Goal: Task Accomplishment & Management: Manage account settings

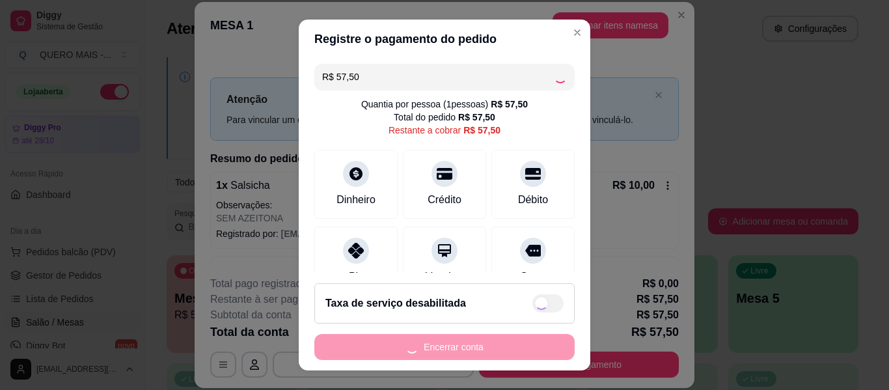
click at [482, 350] on div "Encerrar conta" at bounding box center [444, 347] width 260 height 26
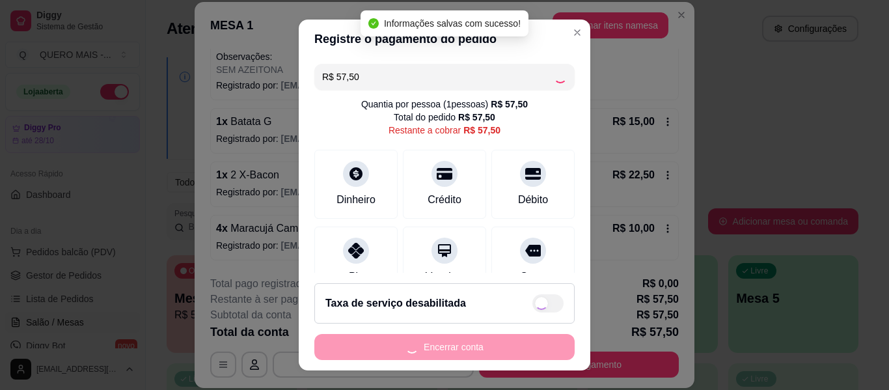
type input "R$ 0,00"
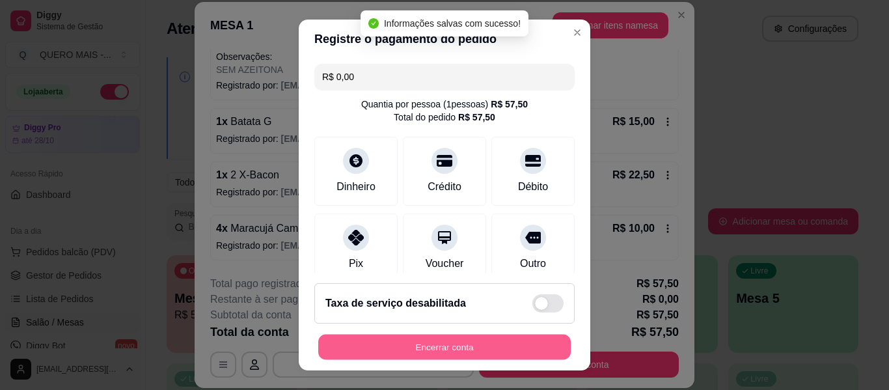
click at [482, 350] on button "Encerrar conta" at bounding box center [444, 347] width 253 height 25
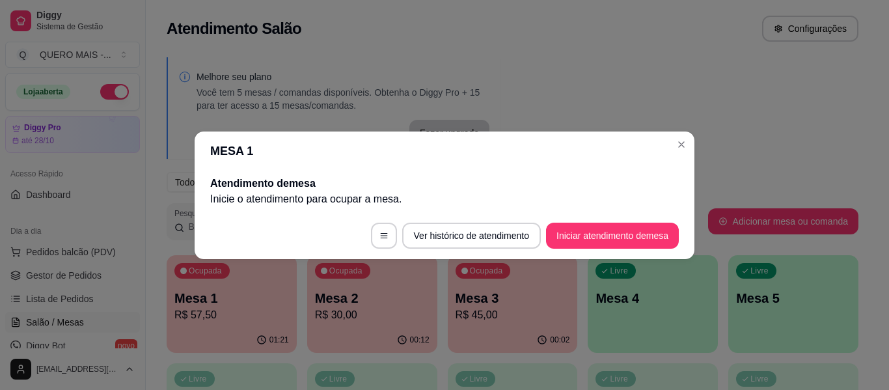
scroll to position [0, 0]
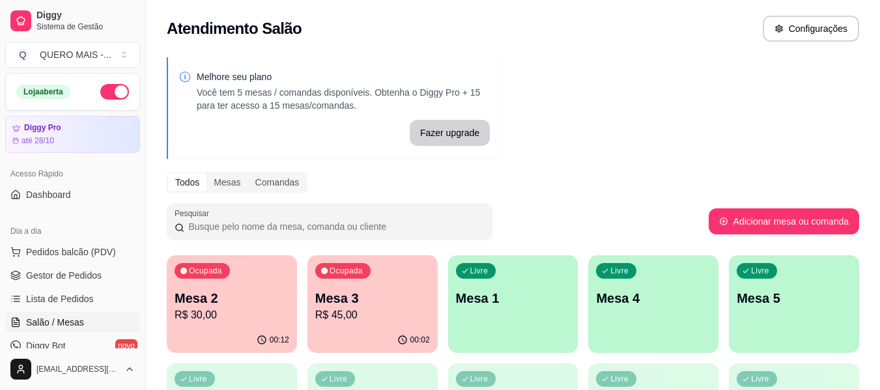
click at [234, 339] on div "00:12" at bounding box center [232, 339] width 130 height 25
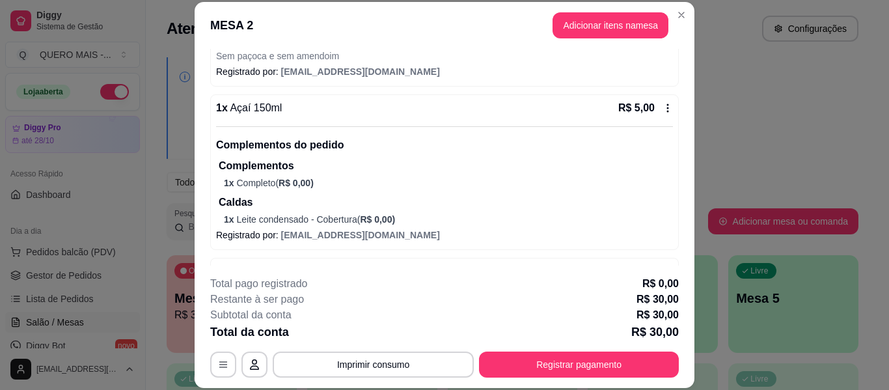
scroll to position [368, 0]
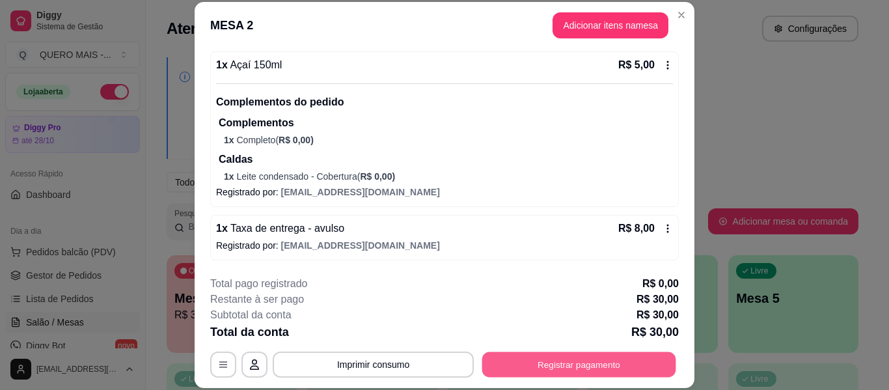
click at [510, 357] on button "Registrar pagamento" at bounding box center [579, 364] width 194 height 25
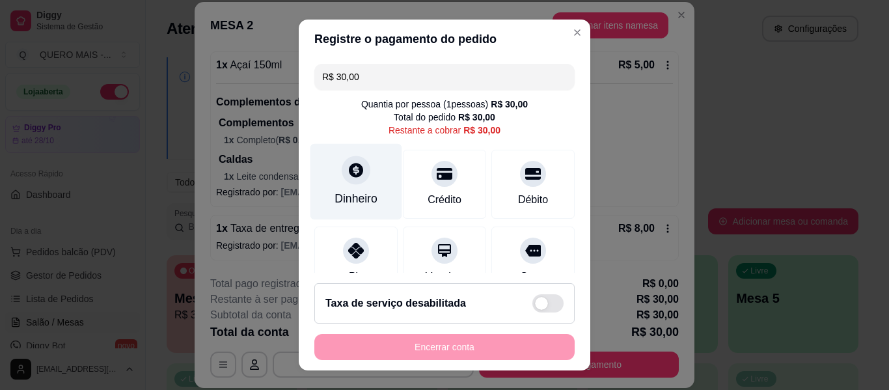
click at [349, 193] on div "Dinheiro" at bounding box center [356, 198] width 43 height 17
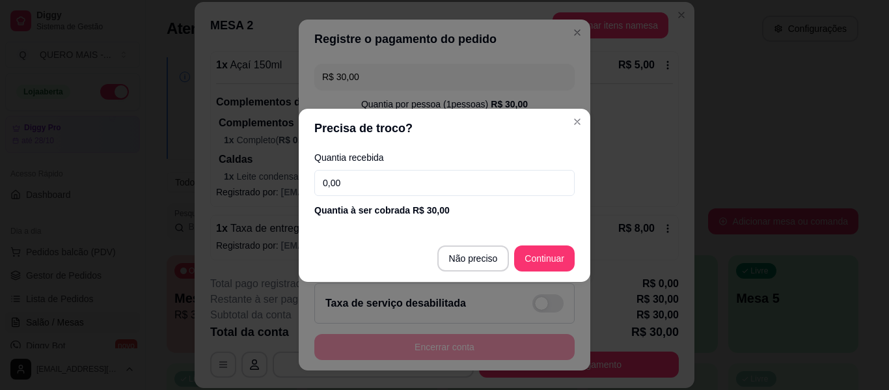
click at [363, 181] on input "0,00" at bounding box center [444, 183] width 260 height 26
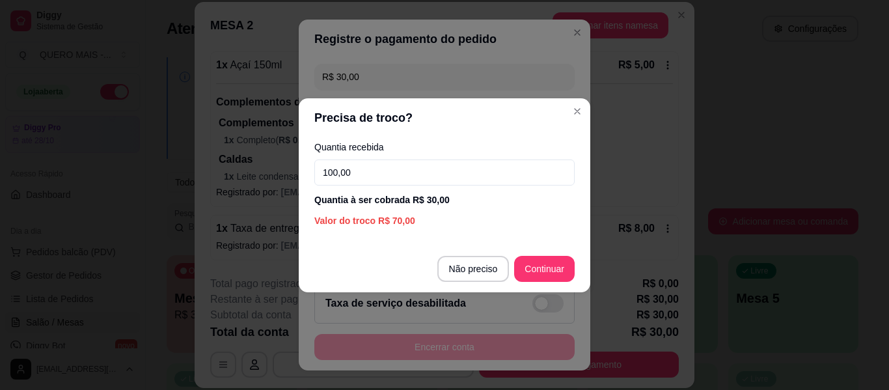
type input "100,00"
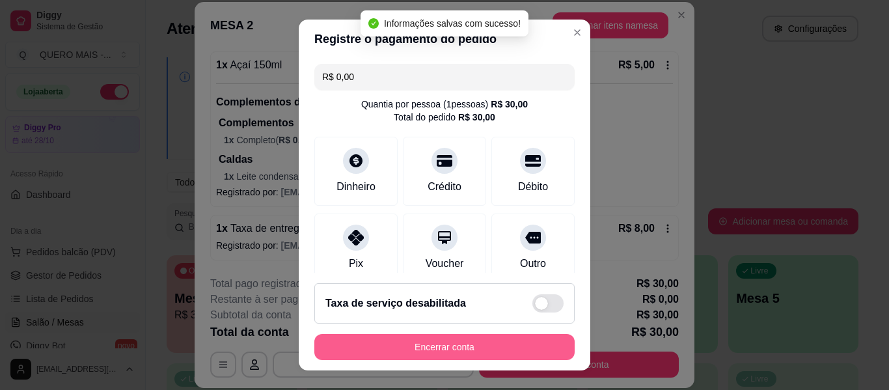
type input "R$ 0,00"
click at [446, 350] on button "Encerrar conta" at bounding box center [444, 347] width 260 height 26
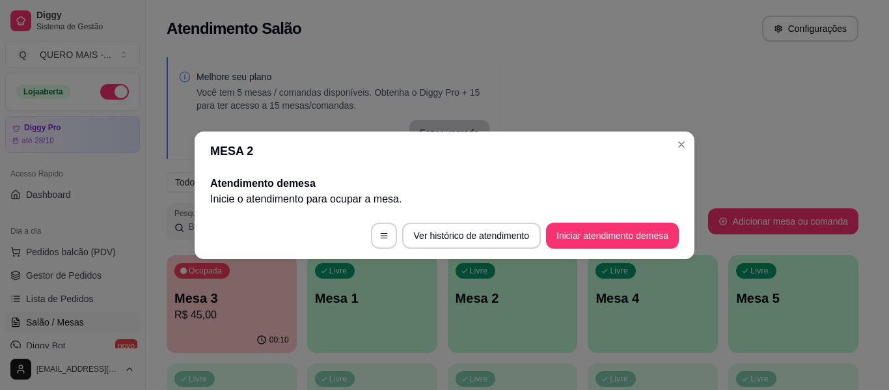
scroll to position [0, 0]
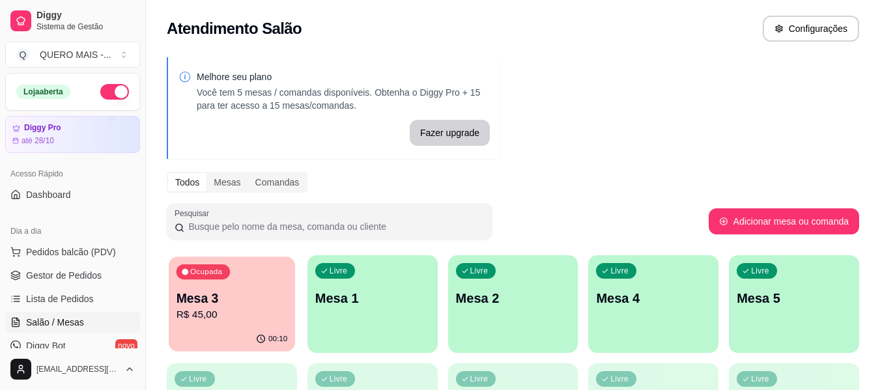
click at [268, 319] on p "R$ 45,00" at bounding box center [231, 314] width 111 height 15
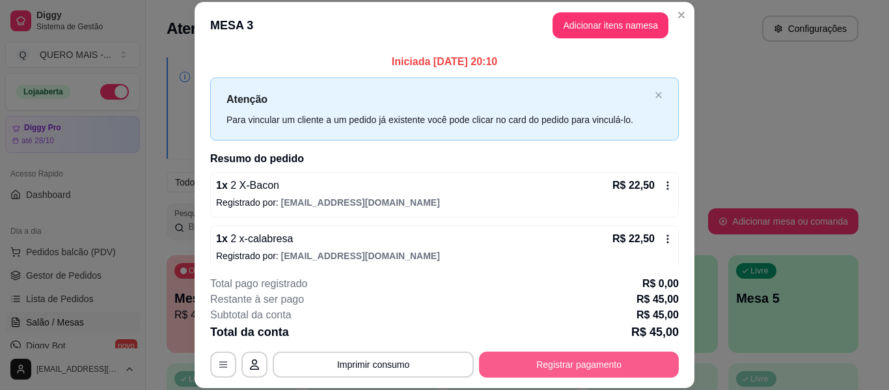
click at [546, 364] on button "Registrar pagamento" at bounding box center [579, 365] width 200 height 26
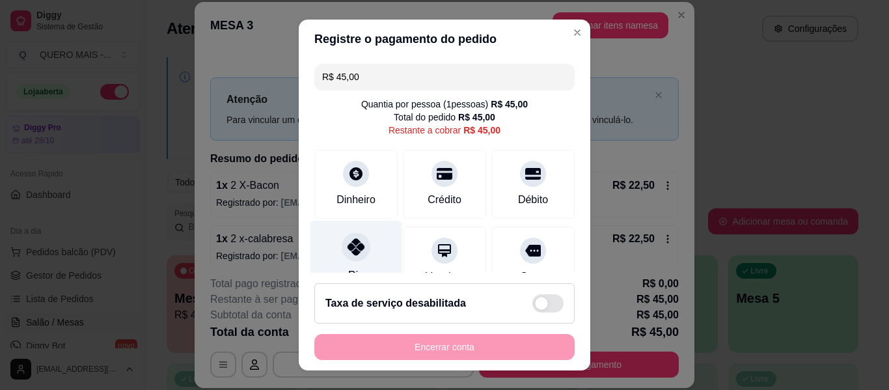
click at [347, 257] on div at bounding box center [356, 246] width 29 height 29
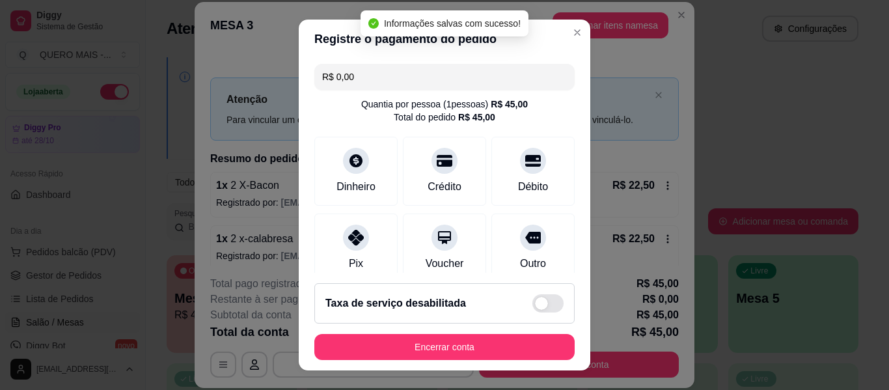
type input "R$ 0,00"
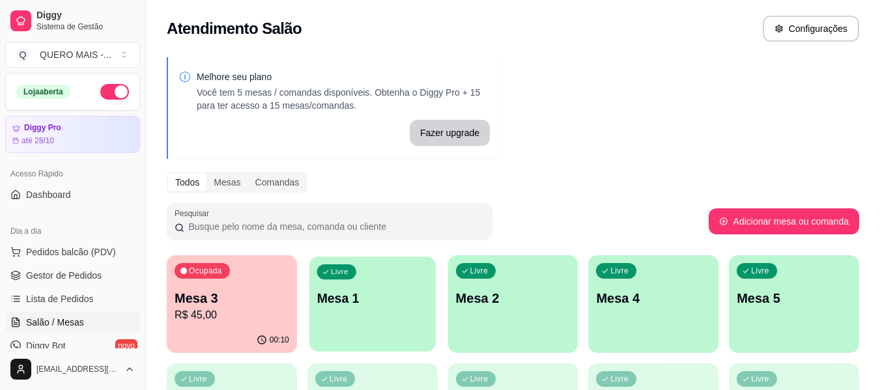
click at [370, 326] on div "Livre Mesa 1" at bounding box center [372, 296] width 126 height 79
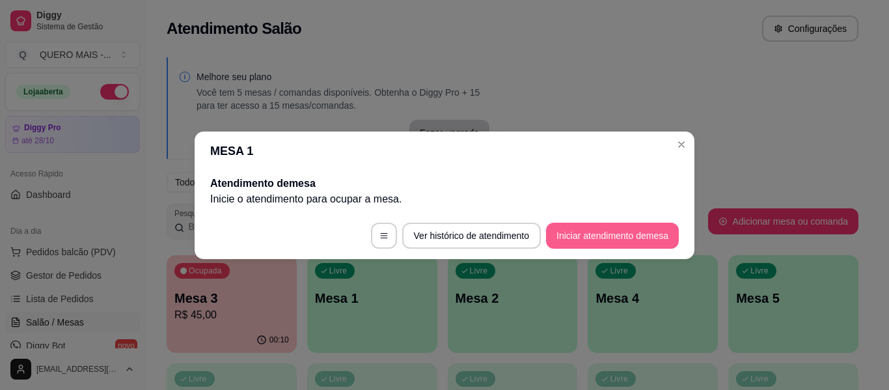
click at [585, 243] on button "Iniciar atendimento de mesa" at bounding box center [612, 236] width 133 height 26
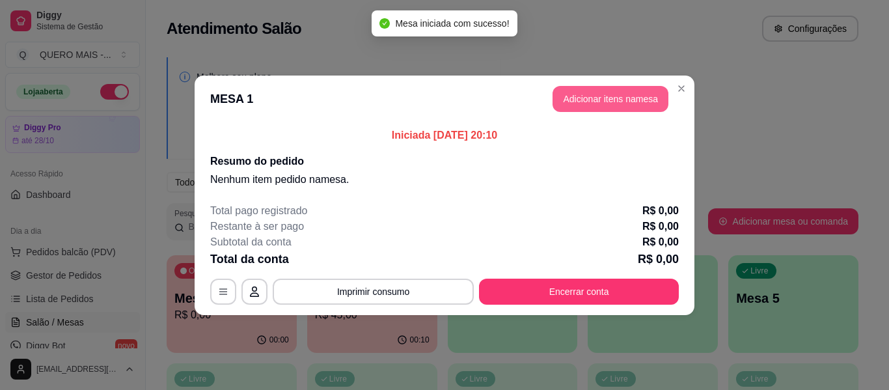
click at [625, 96] on button "Adicionar itens na mesa" at bounding box center [611, 99] width 116 height 26
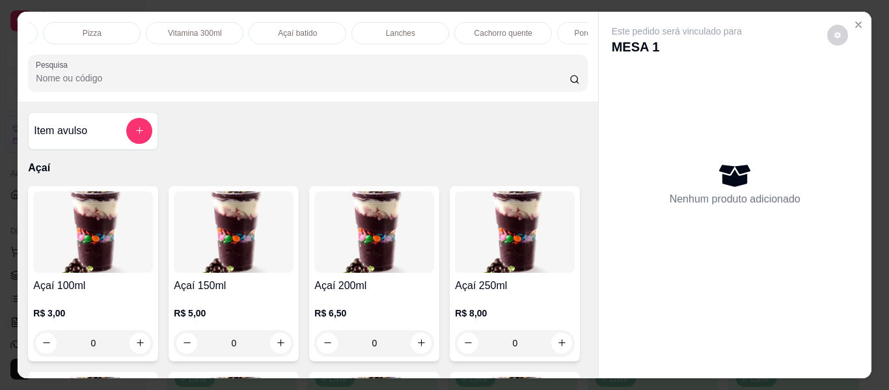
scroll to position [0, 363]
click at [322, 30] on p "Lanches" at bounding box center [331, 33] width 29 height 10
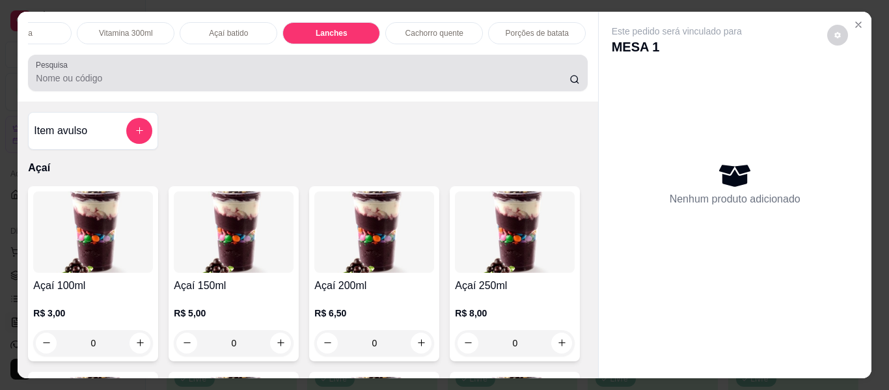
scroll to position [35, 0]
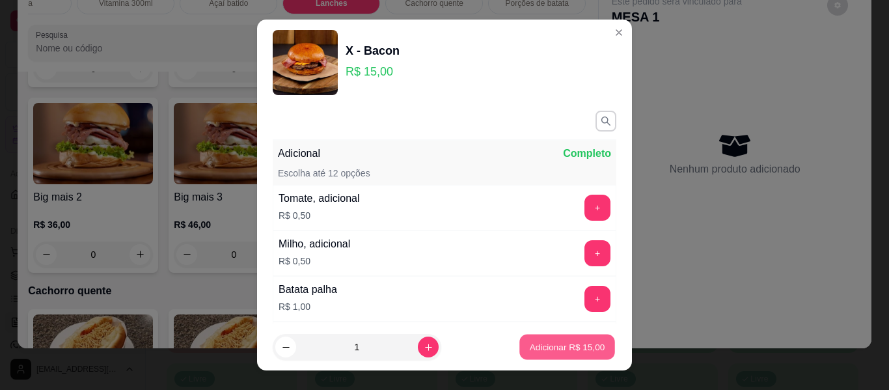
click at [579, 355] on button "Adicionar R$ 15,00" at bounding box center [568, 347] width 96 height 25
type input "1"
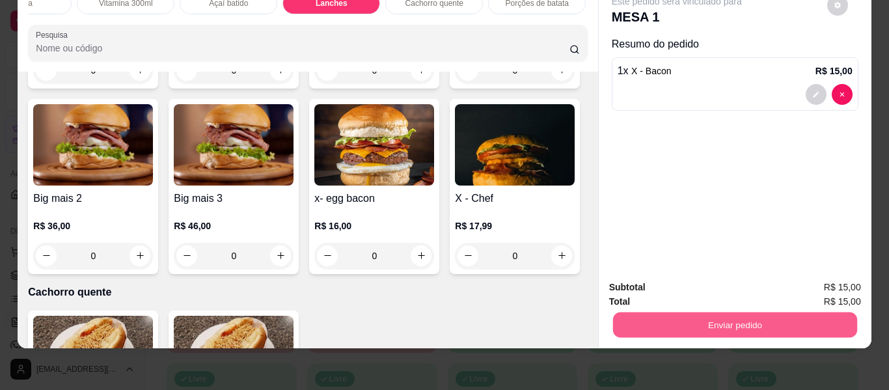
click at [712, 312] on button "Enviar pedido" at bounding box center [735, 324] width 244 height 25
click at [799, 275] on button "Enviar pedido" at bounding box center [827, 283] width 74 height 25
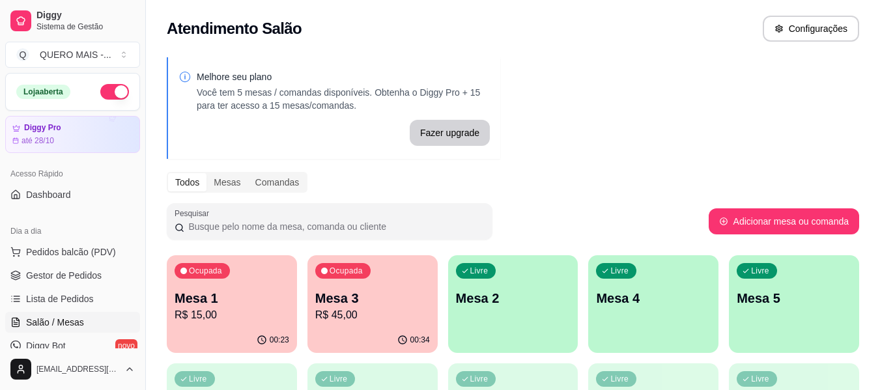
click at [335, 316] on p "R$ 45,00" at bounding box center [372, 315] width 115 height 16
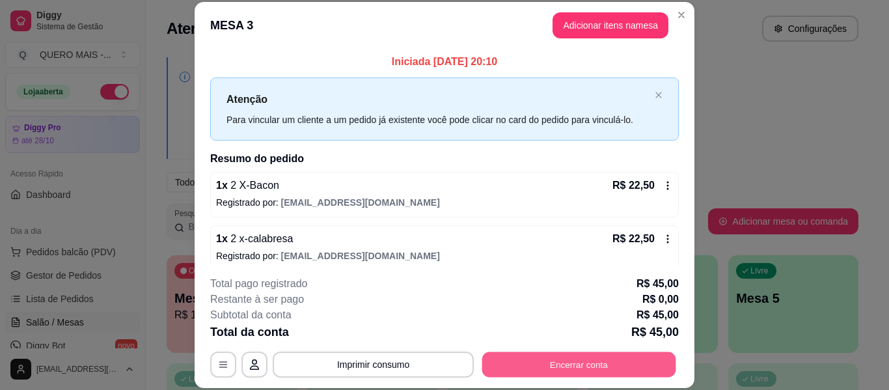
click at [565, 365] on button "Encerrar conta" at bounding box center [579, 364] width 194 height 25
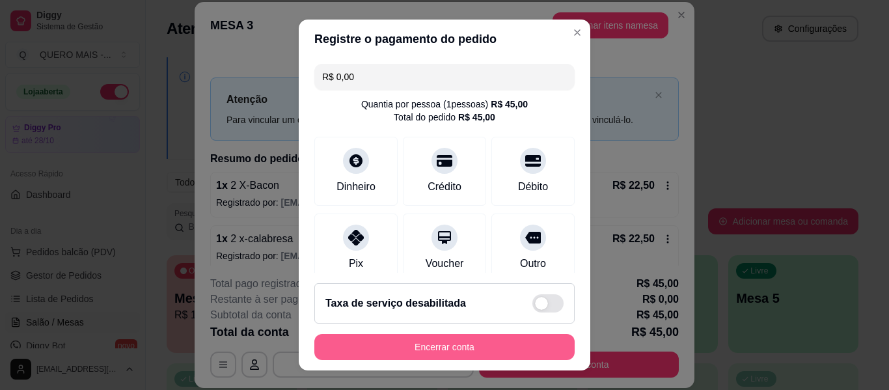
click at [468, 342] on button "Encerrar conta" at bounding box center [444, 347] width 260 height 26
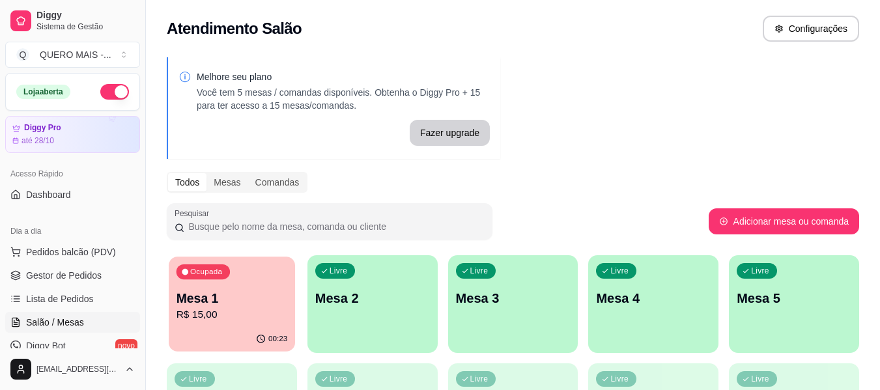
click at [178, 301] on p "Mesa 1" at bounding box center [231, 299] width 111 height 18
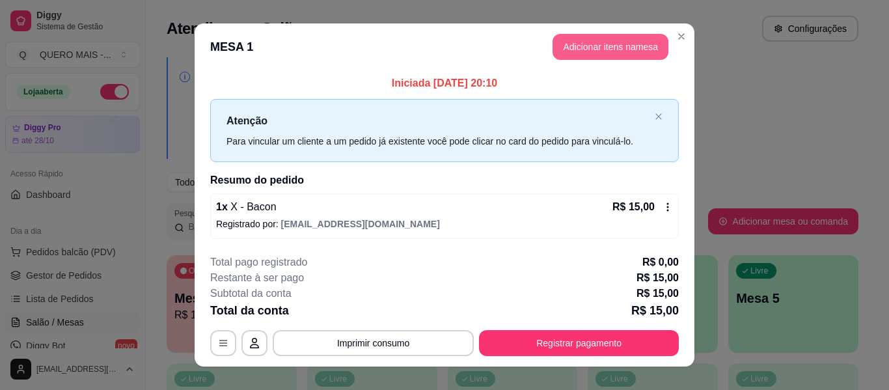
click at [603, 32] on header "MESA 1 Adicionar itens na mesa" at bounding box center [445, 46] width 500 height 47
click at [604, 40] on button "Adicionar itens na mesa" at bounding box center [611, 47] width 116 height 26
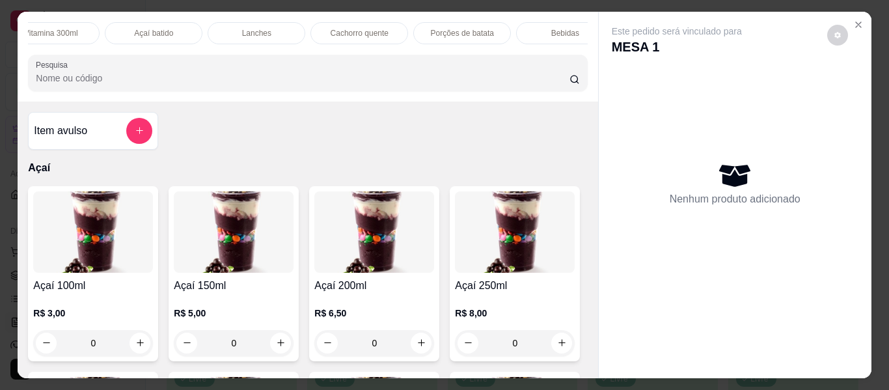
scroll to position [0, 471]
click at [505, 30] on div "Bebidas" at bounding box center [531, 33] width 98 height 22
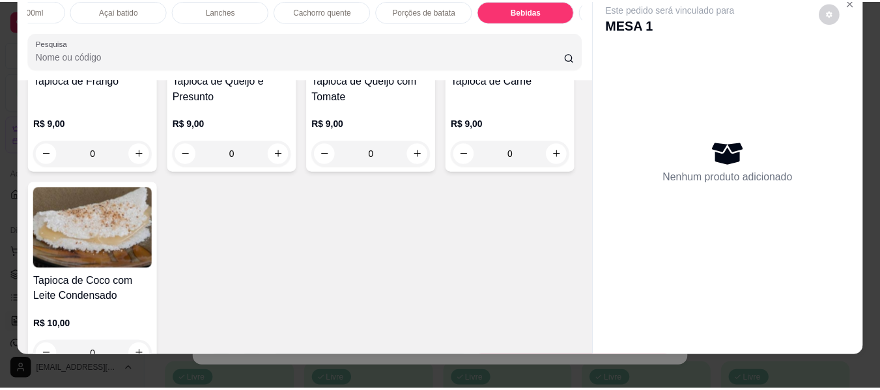
scroll to position [0, 0]
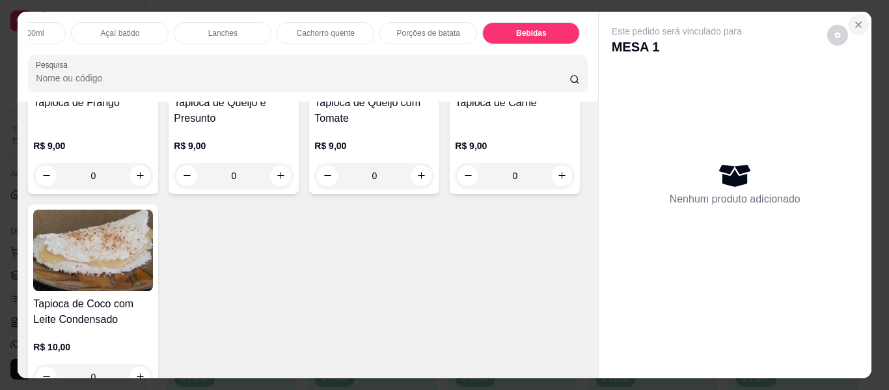
click at [856, 22] on icon "Close" at bounding box center [858, 24] width 5 height 5
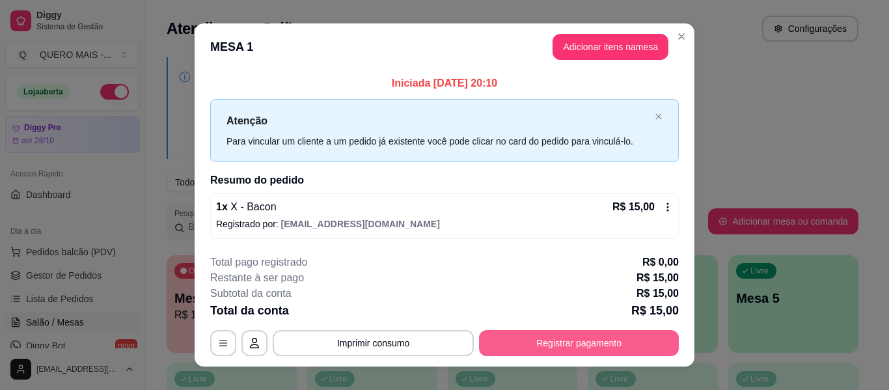
click at [582, 340] on button "Registrar pagamento" at bounding box center [579, 343] width 200 height 26
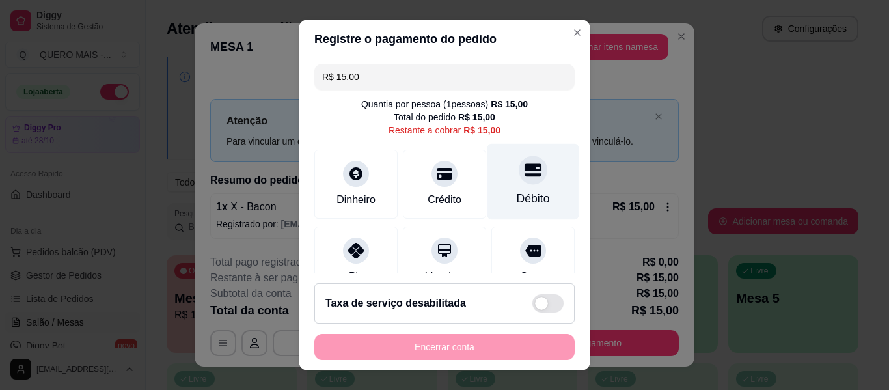
click at [517, 191] on div "Débito" at bounding box center [533, 198] width 33 height 17
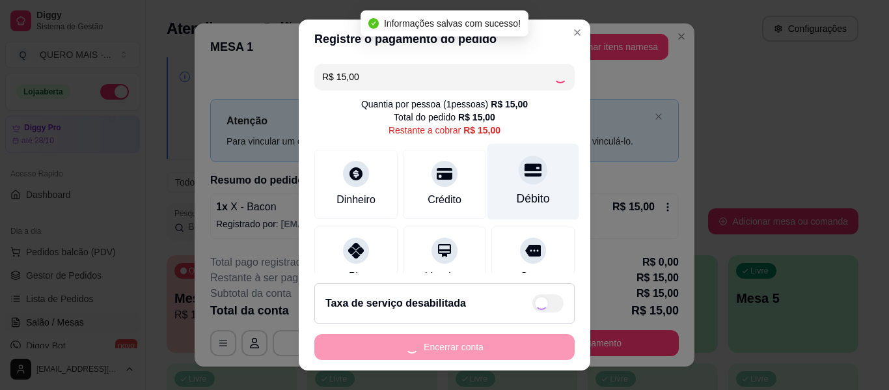
type input "R$ 0,00"
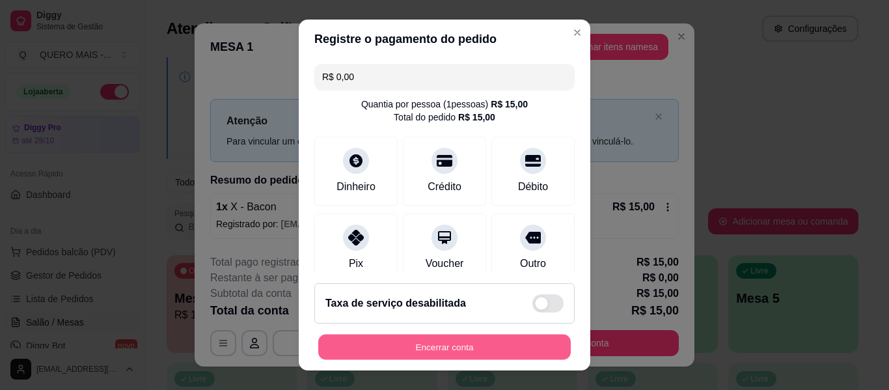
click at [436, 346] on button "Encerrar conta" at bounding box center [444, 347] width 253 height 25
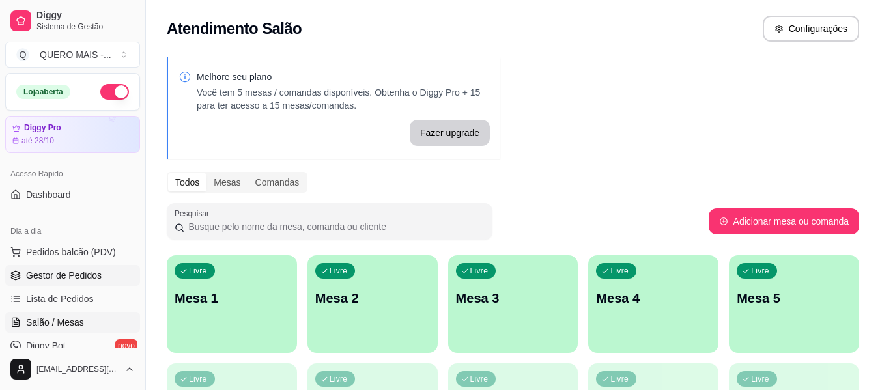
click at [103, 275] on link "Gestor de Pedidos" at bounding box center [72, 275] width 135 height 21
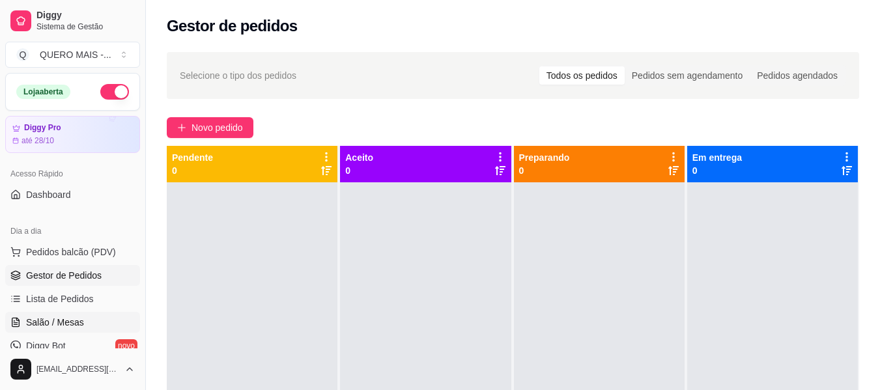
click at [60, 316] on span "Salão / Mesas" at bounding box center [55, 322] width 58 height 13
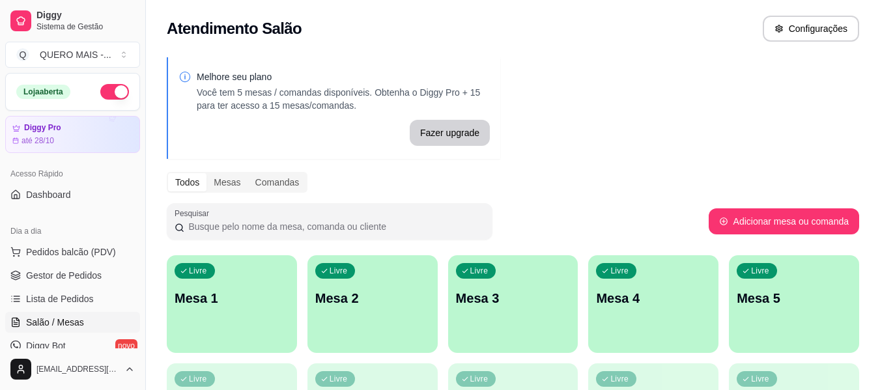
click at [231, 303] on p "Mesa 1" at bounding box center [231, 298] width 115 height 18
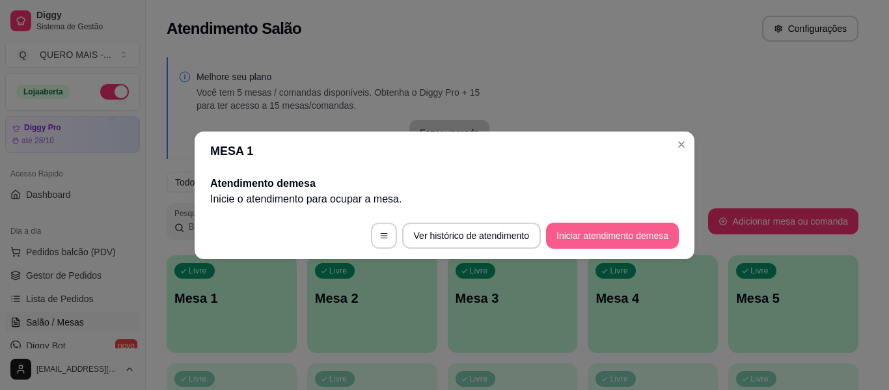
click at [598, 227] on button "Iniciar atendimento de mesa" at bounding box center [612, 236] width 133 height 26
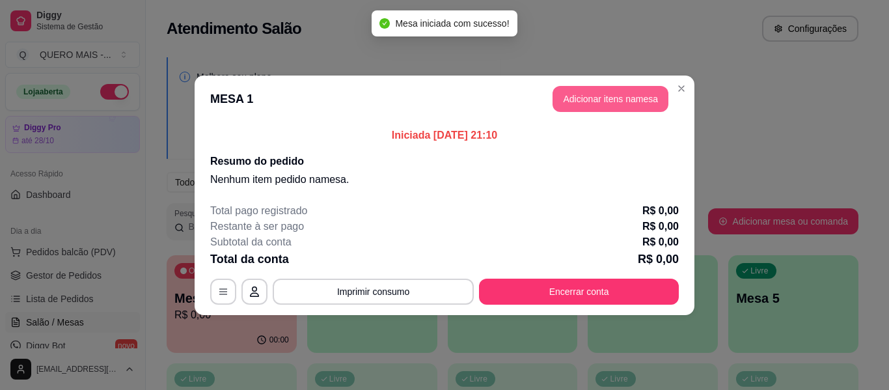
click at [606, 103] on button "Adicionar itens na mesa" at bounding box center [611, 99] width 116 height 26
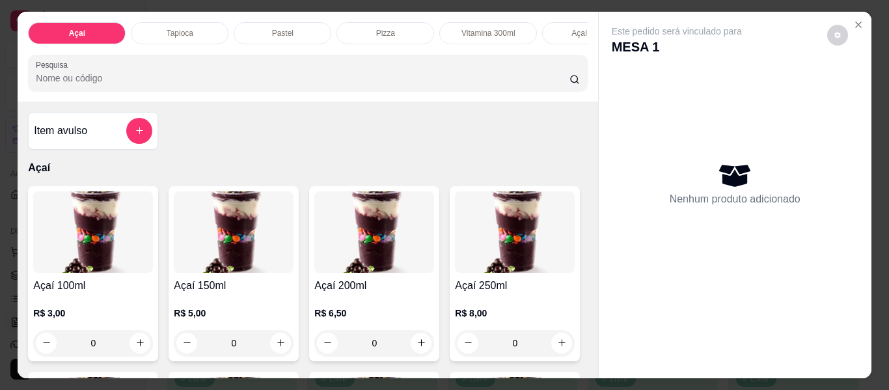
scroll to position [326, 0]
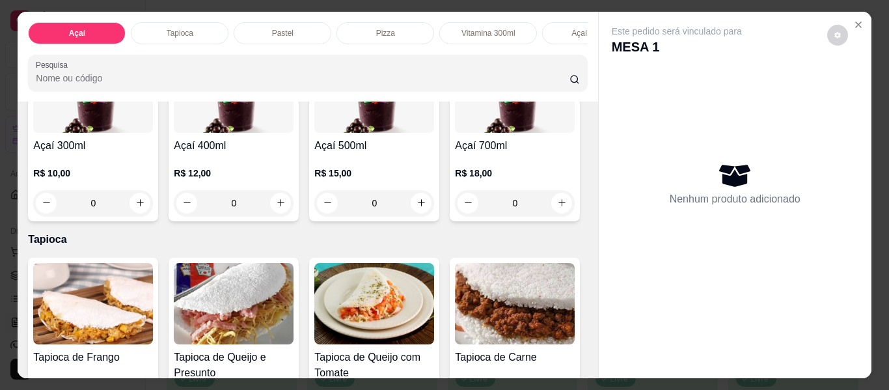
click at [294, 212] on div "0" at bounding box center [234, 203] width 120 height 26
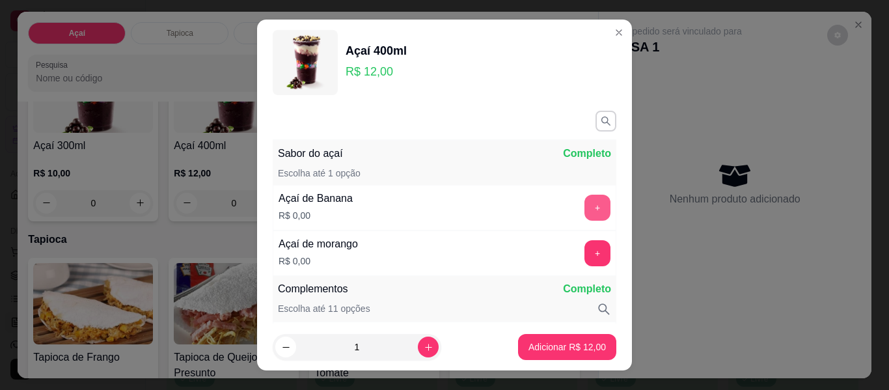
click at [585, 205] on button "+" at bounding box center [598, 208] width 26 height 26
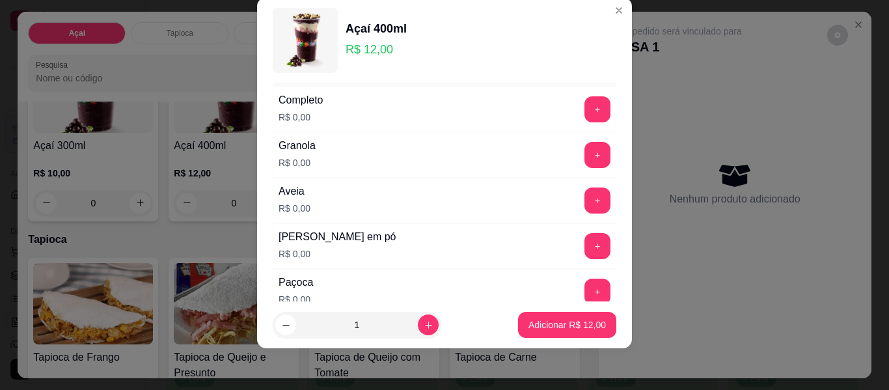
scroll to position [236, 0]
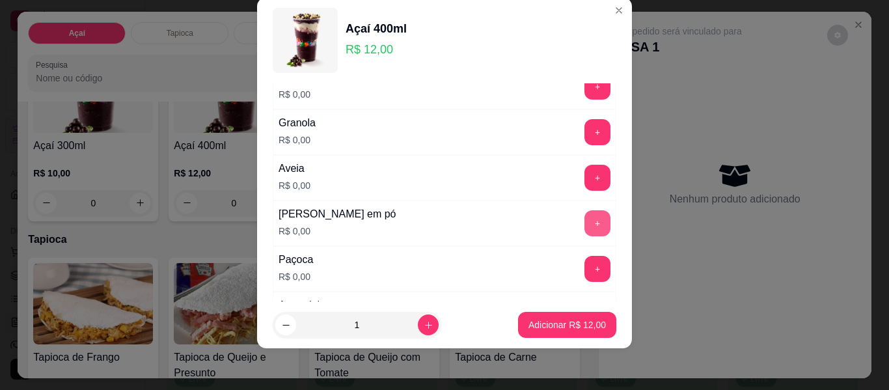
click at [585, 231] on button "+" at bounding box center [598, 223] width 26 height 26
click at [585, 260] on button "+" at bounding box center [597, 269] width 25 height 25
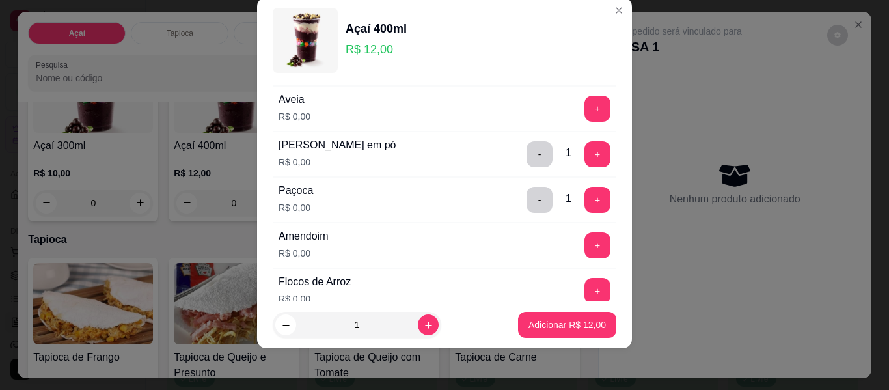
scroll to position [366, 0]
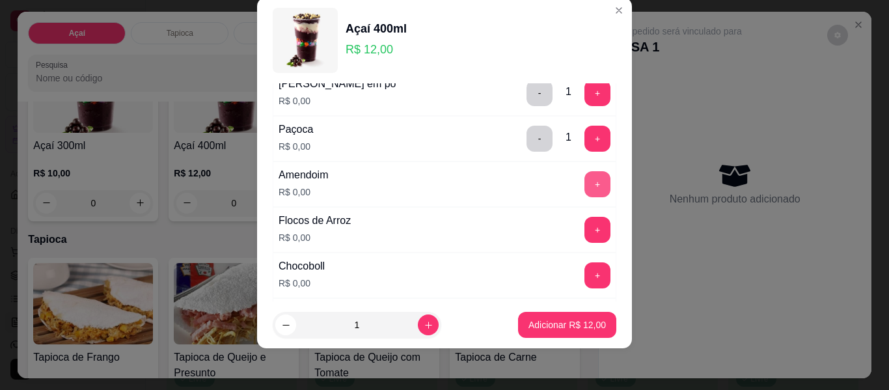
click at [585, 189] on button "+" at bounding box center [598, 184] width 26 height 26
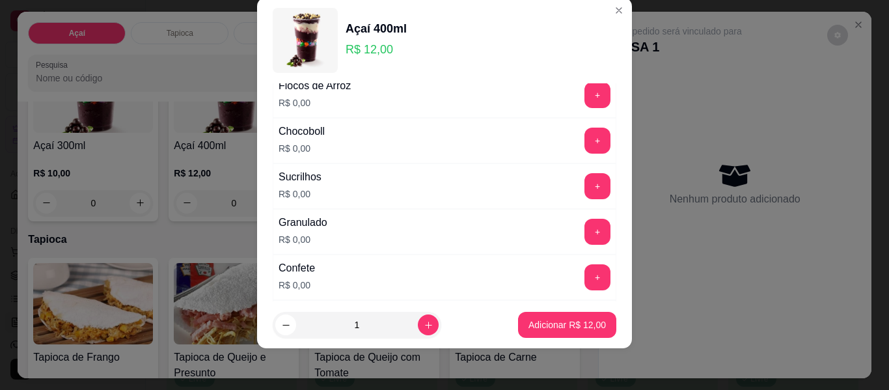
scroll to position [561, 0]
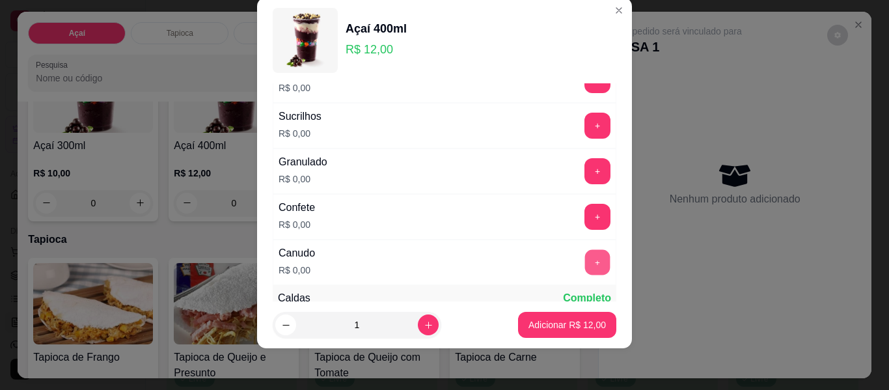
click at [585, 260] on button "+" at bounding box center [597, 262] width 25 height 25
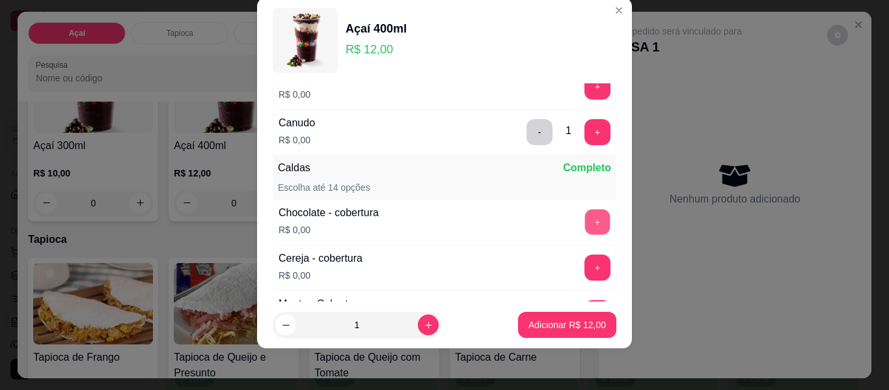
click at [585, 224] on button "+" at bounding box center [597, 222] width 25 height 25
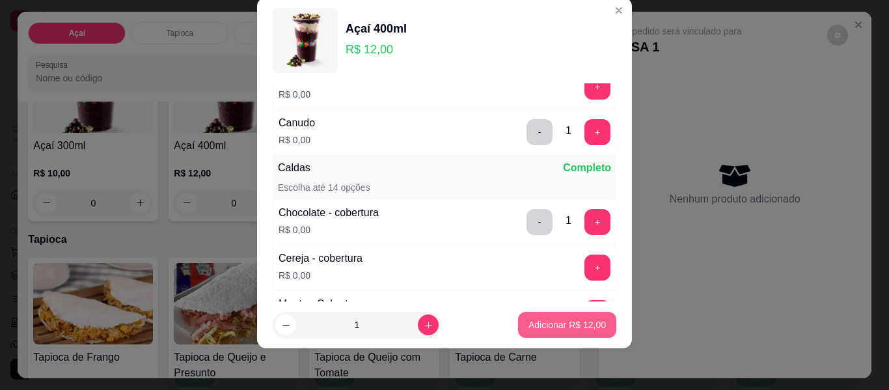
click at [559, 322] on p "Adicionar R$ 12,00" at bounding box center [567, 324] width 77 height 13
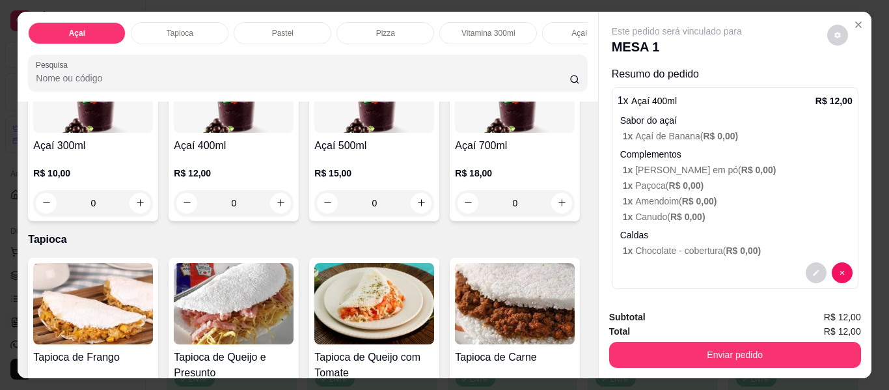
click at [294, 208] on div "0" at bounding box center [234, 203] width 120 height 26
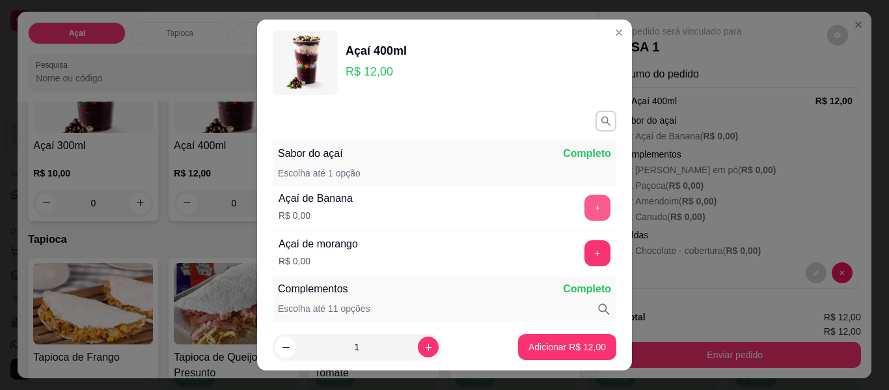
click at [585, 204] on button "+" at bounding box center [598, 208] width 26 height 26
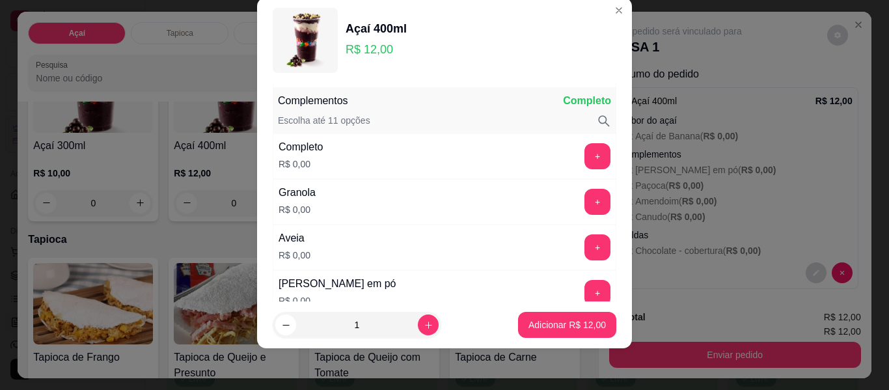
scroll to position [171, 0]
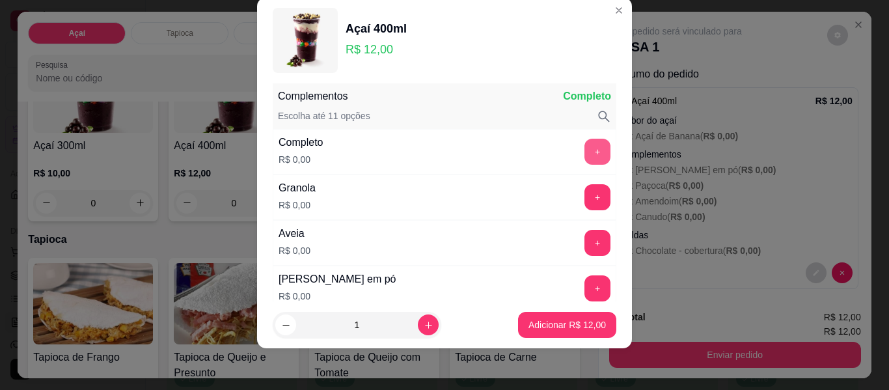
click at [585, 154] on button "+" at bounding box center [598, 152] width 26 height 26
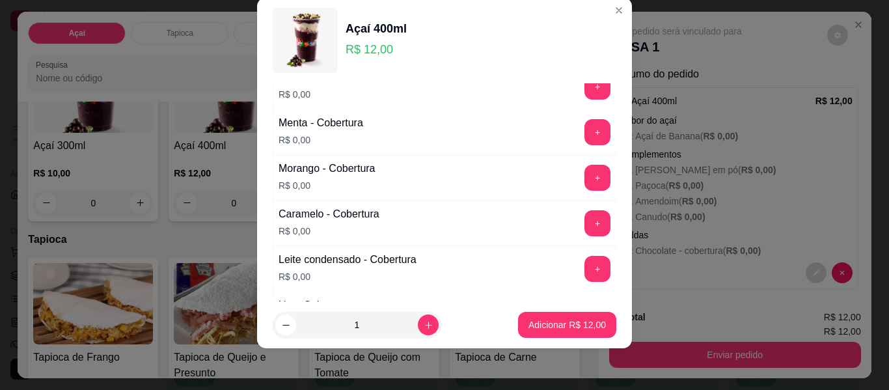
scroll to position [952, 0]
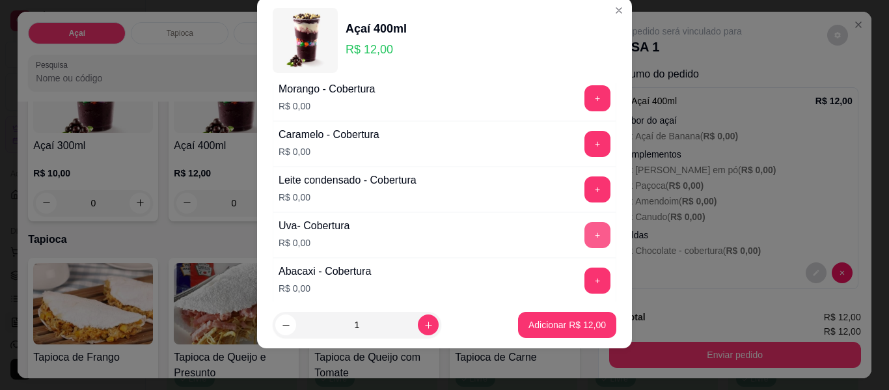
click at [585, 234] on button "+" at bounding box center [598, 235] width 26 height 26
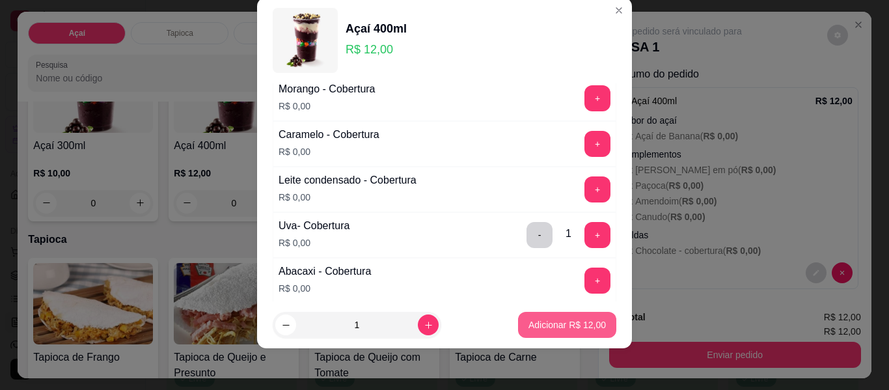
click at [557, 322] on p "Adicionar R$ 12,00" at bounding box center [567, 324] width 77 height 13
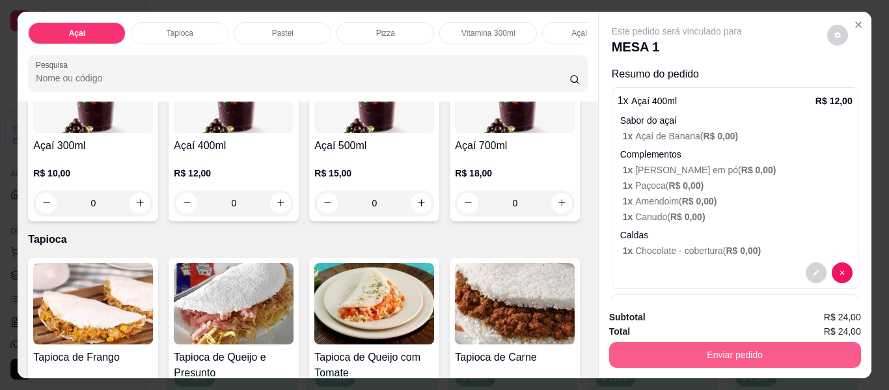
click at [688, 342] on button "Enviar pedido" at bounding box center [735, 355] width 252 height 26
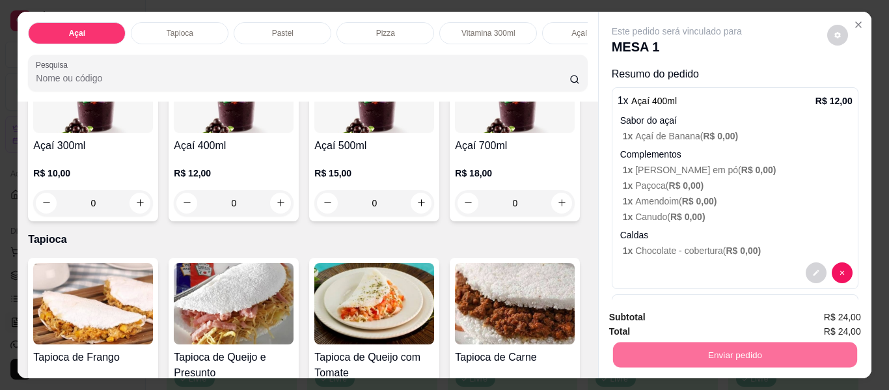
click at [812, 315] on button "Enviar pedido" at bounding box center [827, 318] width 74 height 25
